Goal: Find specific page/section: Find specific page/section

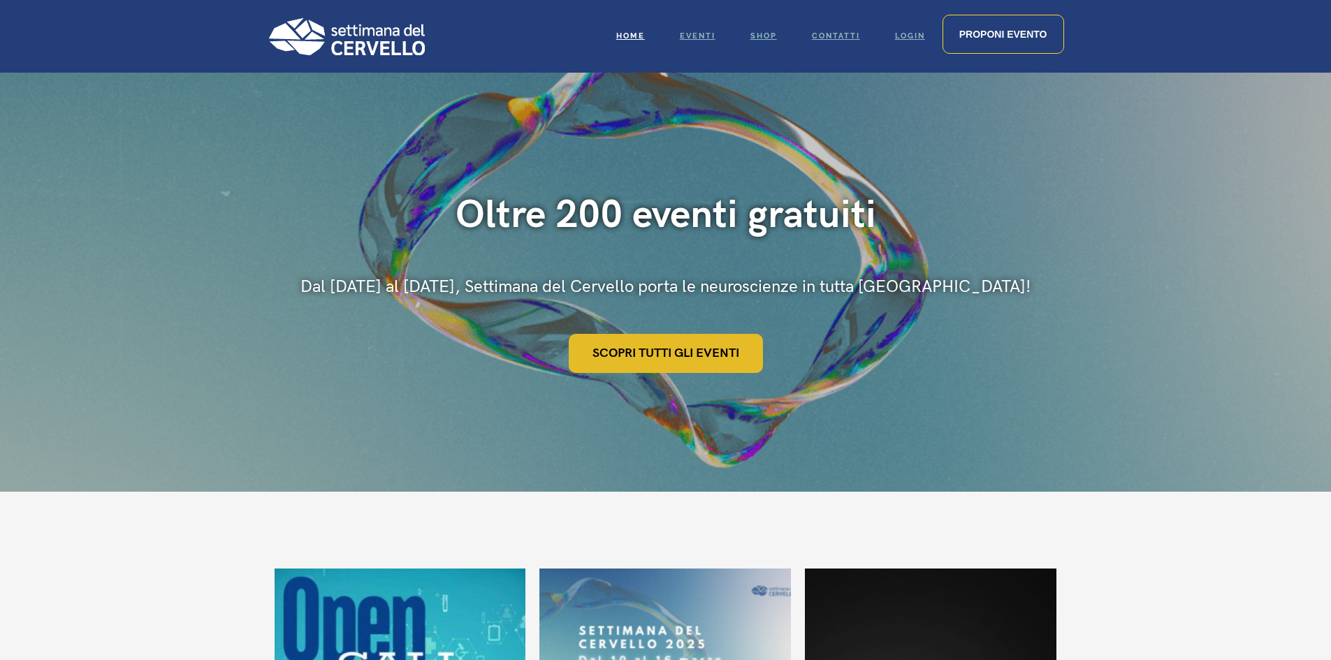
click at [720, 353] on link "Scopri tutti gli eventi" at bounding box center [666, 353] width 194 height 39
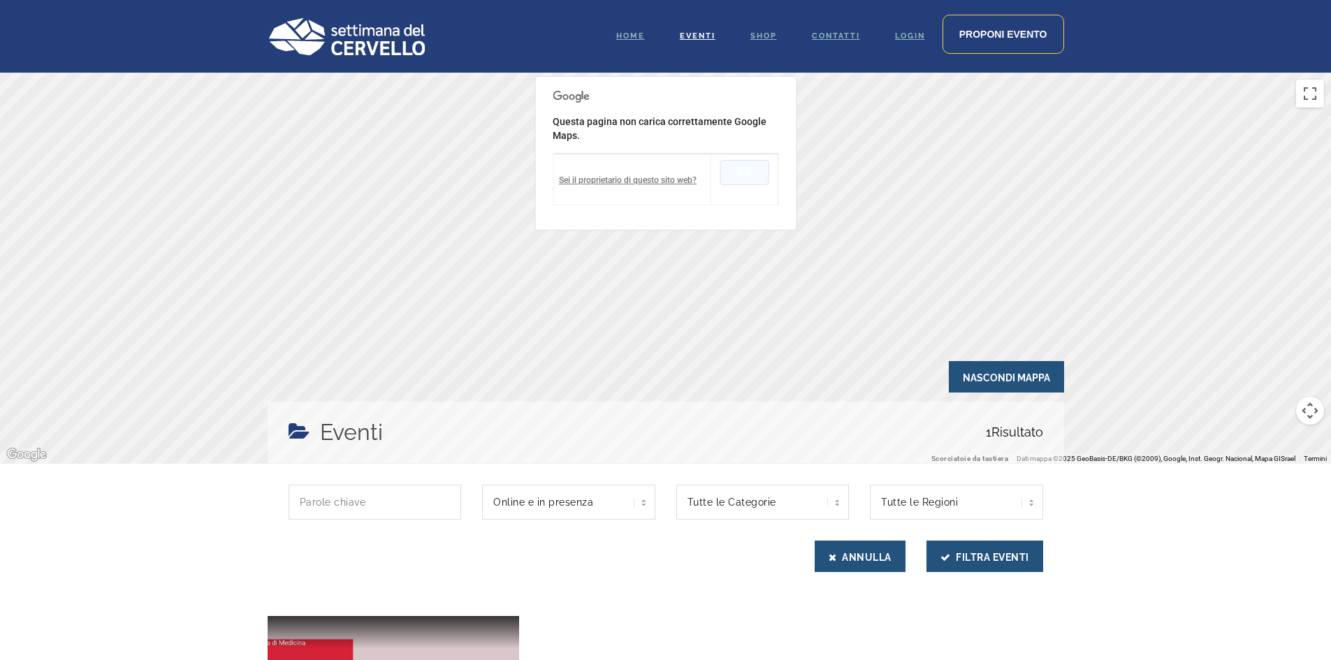
click at [764, 177] on button "OK" at bounding box center [743, 172] width 49 height 25
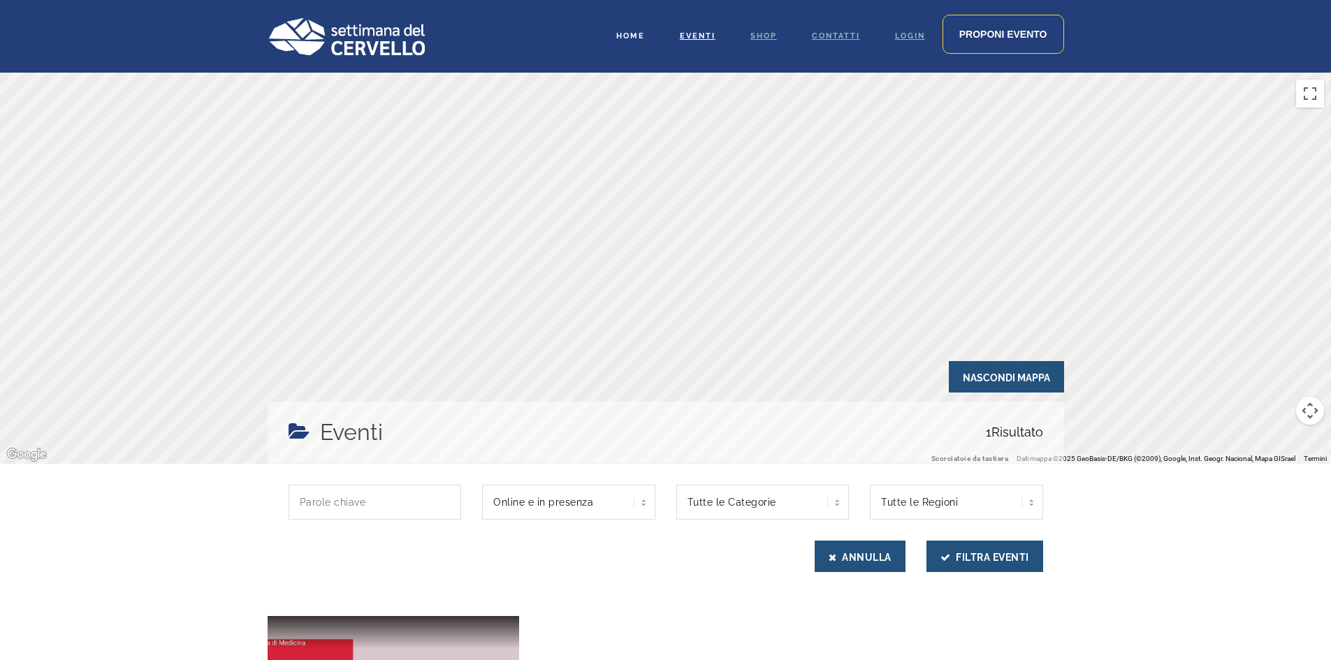
click at [625, 31] on span "Home" at bounding box center [630, 35] width 29 height 9
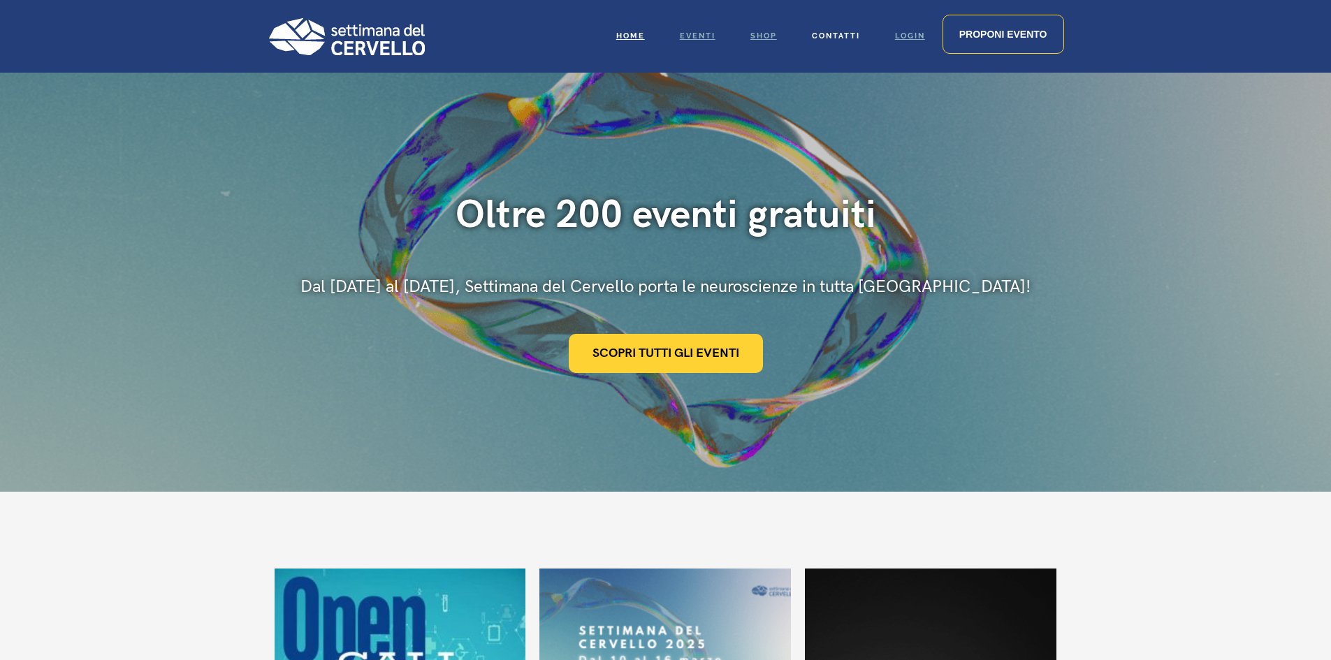
click at [821, 30] on link "Contatti" at bounding box center [835, 36] width 83 height 73
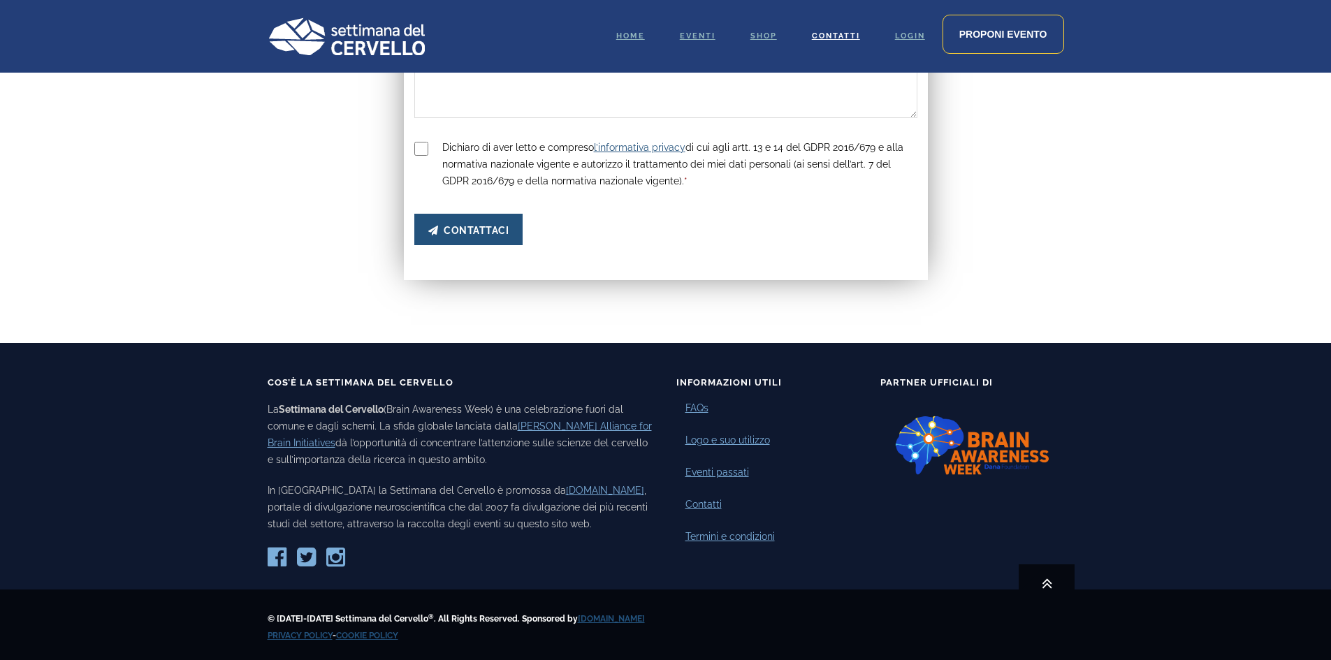
scroll to position [482, 0]
